Goal: Transaction & Acquisition: Purchase product/service

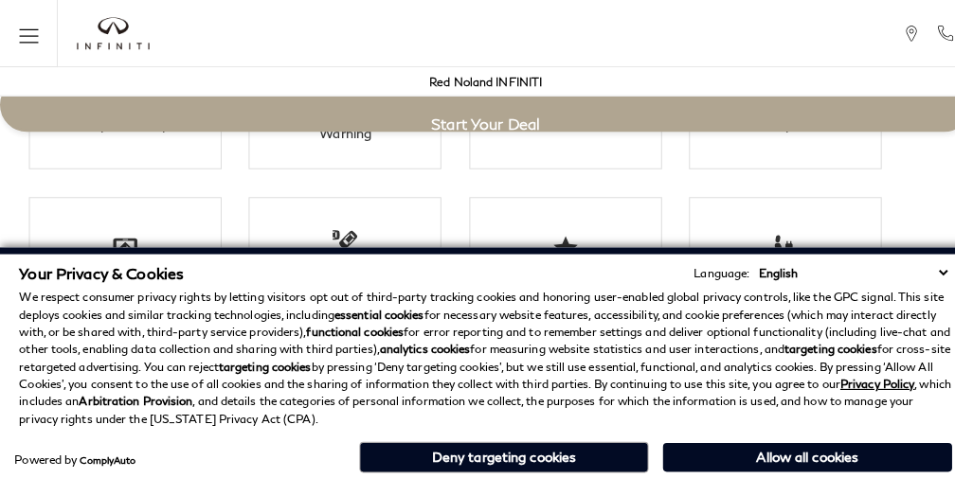
scroll to position [3519, 0]
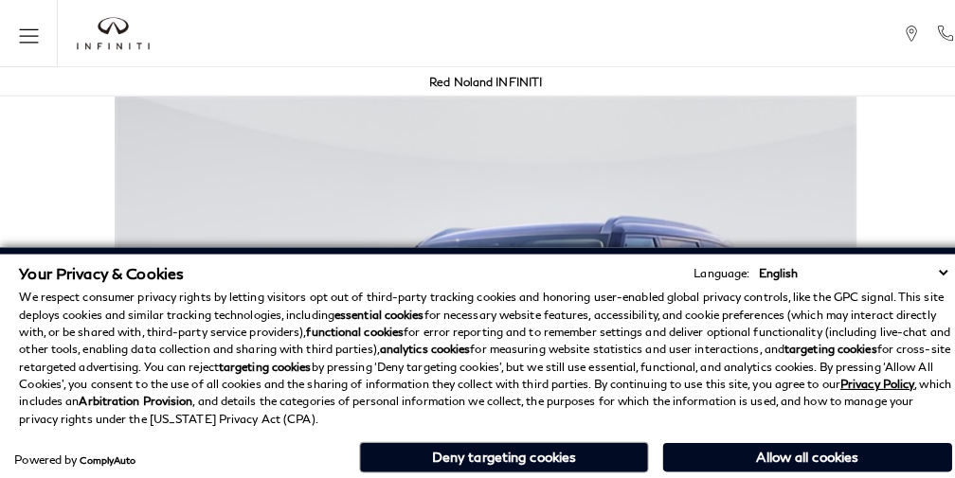
scroll to position [3519, 0]
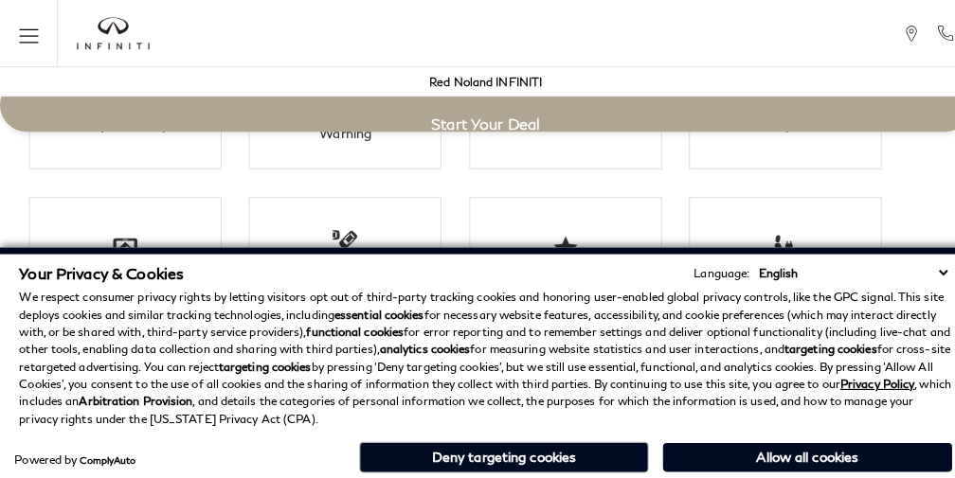
click at [475, 312] on p "We respect consumer privacy rights by letting visitors opt out of third-party t…" at bounding box center [477, 352] width 917 height 136
click at [475, 426] on div "Your Privacy & Cookies Language: English Spanish / Español English / United Kin…" at bounding box center [477, 364] width 924 height 217
click at [87, 218] on li "Navigation System" at bounding box center [122, 257] width 189 height 126
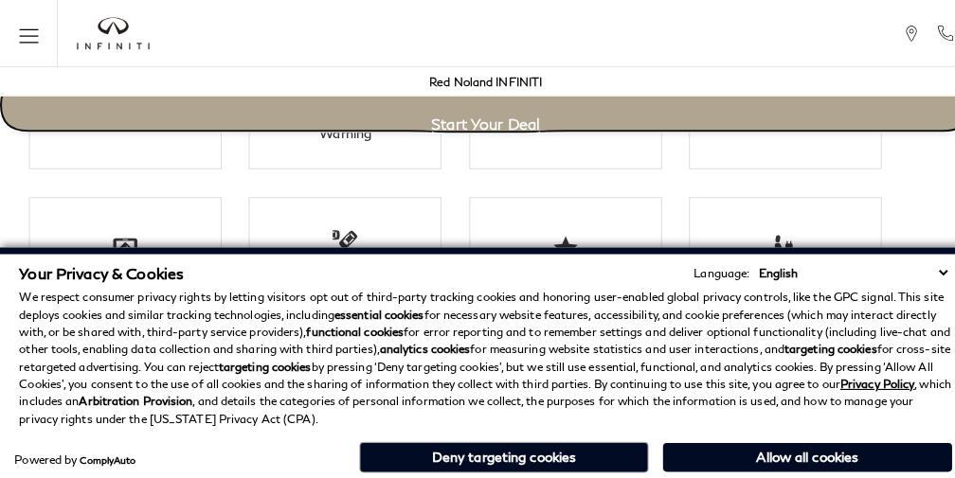
click at [191, 123] on link "Start Your Deal" at bounding box center [477, 103] width 955 height 53
